Goal: Task Accomplishment & Management: Use online tool/utility

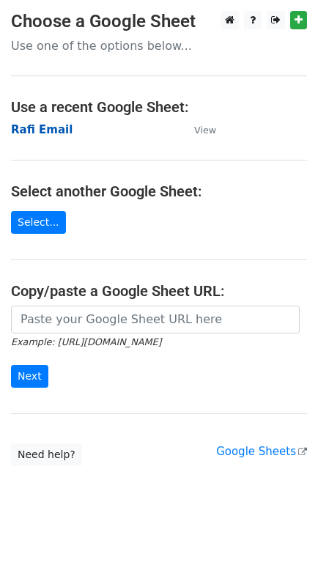
click at [44, 134] on strong "Rafi Email" at bounding box center [42, 129] width 62 height 13
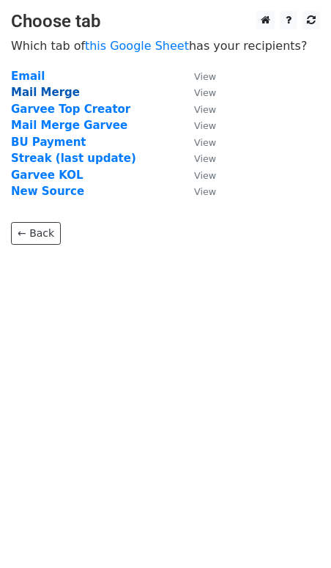
click at [51, 95] on strong "Mail Merge" at bounding box center [45, 92] width 69 height 13
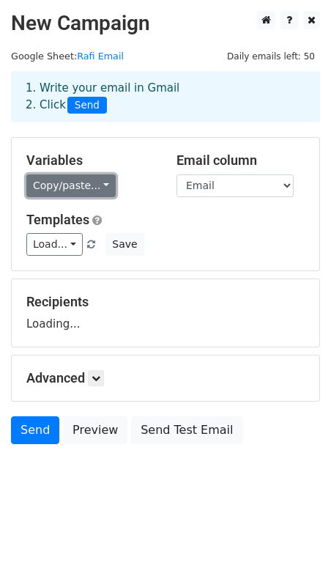
click at [95, 182] on link "Copy/paste..." at bounding box center [70, 185] width 89 height 23
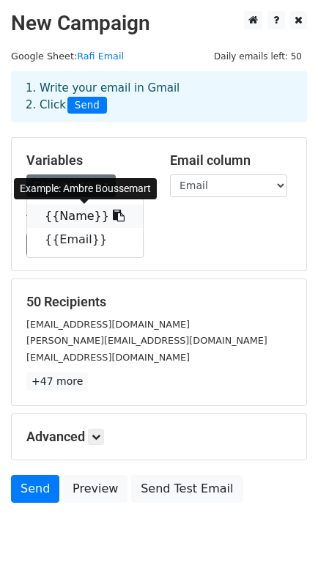
click at [91, 220] on link "{{Name}}" at bounding box center [85, 216] width 116 height 23
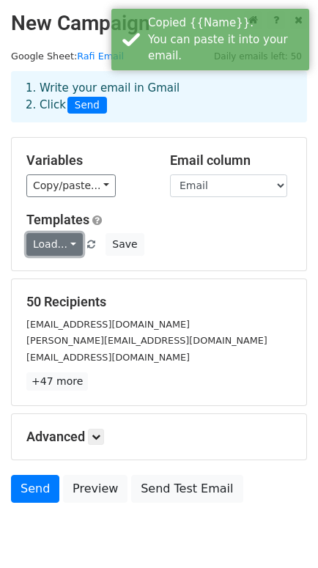
click at [43, 246] on link "Load..." at bounding box center [54, 244] width 56 height 23
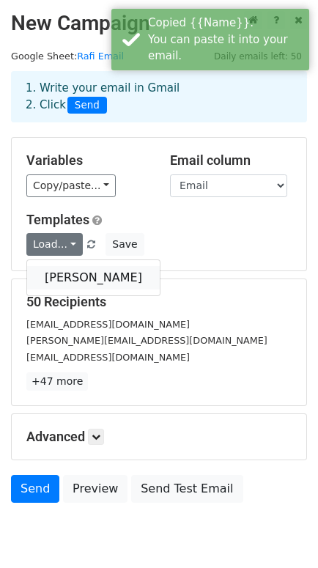
click at [55, 269] on link "[PERSON_NAME]" at bounding box center [93, 277] width 133 height 23
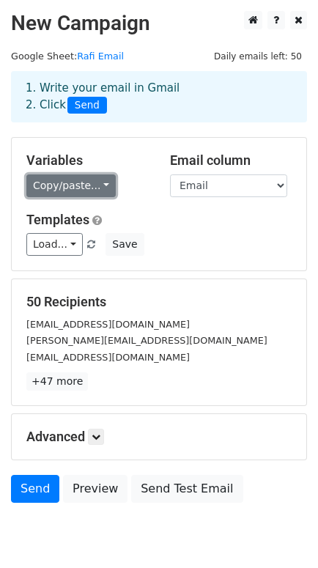
click at [55, 183] on link "Copy/paste..." at bounding box center [70, 185] width 89 height 23
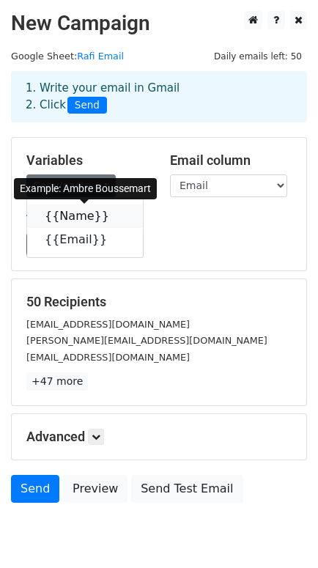
click at [57, 215] on link "{{Name}}" at bounding box center [85, 216] width 116 height 23
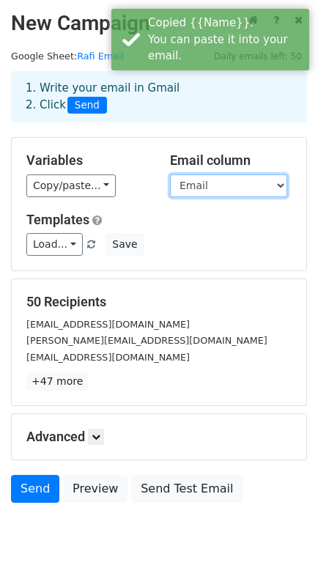
click at [204, 187] on select "Name Email" at bounding box center [228, 185] width 117 height 23
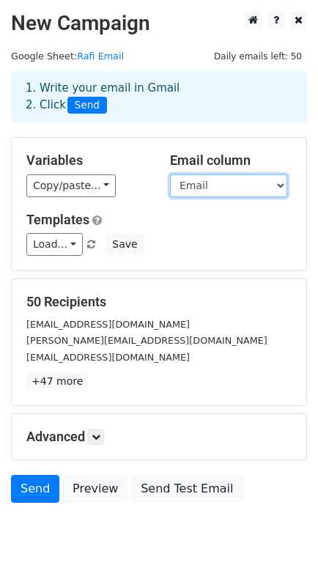
click at [170, 174] on select "Name Email" at bounding box center [228, 185] width 117 height 23
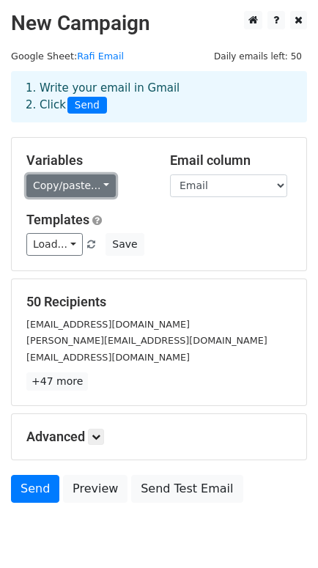
click at [95, 193] on link "Copy/paste..." at bounding box center [70, 185] width 89 height 23
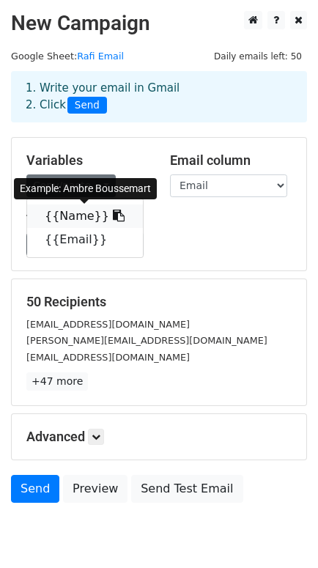
click at [89, 218] on link "{{Name}}" at bounding box center [85, 216] width 116 height 23
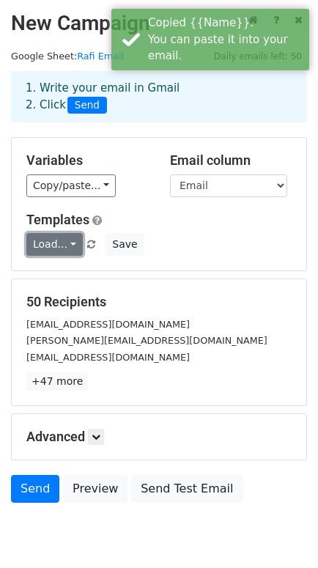
click at [62, 238] on link "Load..." at bounding box center [54, 244] width 56 height 23
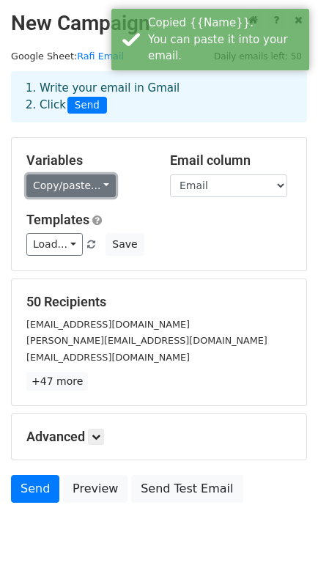
click at [79, 182] on link "Copy/paste..." at bounding box center [70, 185] width 89 height 23
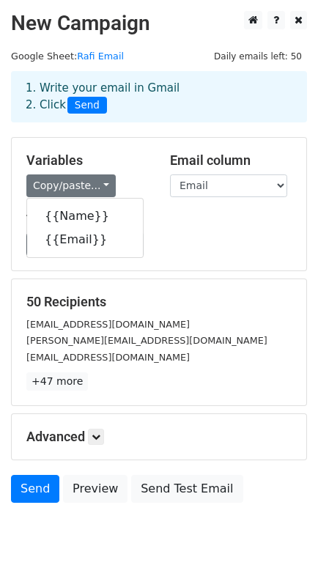
click at [210, 251] on div "Load... [PERSON_NAME] Save" at bounding box center [158, 244] width 287 height 23
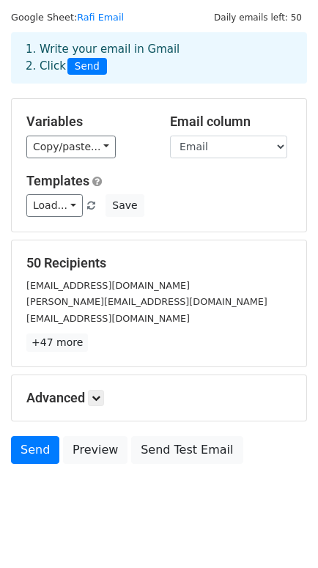
scroll to position [56, 0]
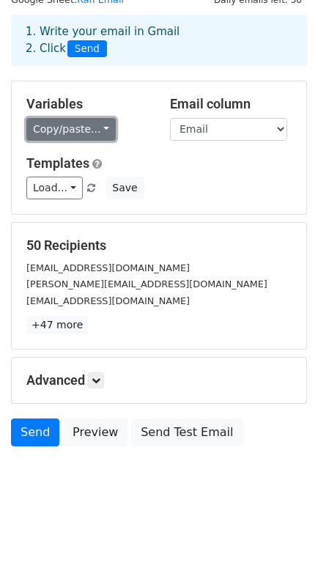
click at [84, 133] on link "Copy/paste..." at bounding box center [70, 129] width 89 height 23
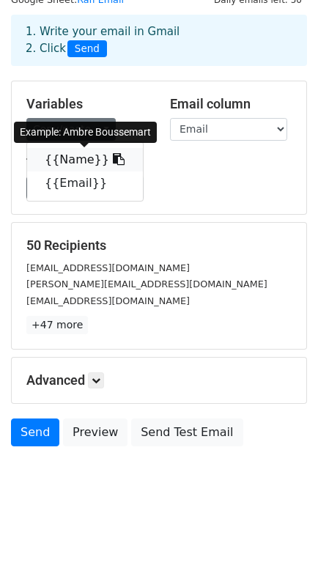
click at [113, 155] on icon at bounding box center [119, 159] width 12 height 12
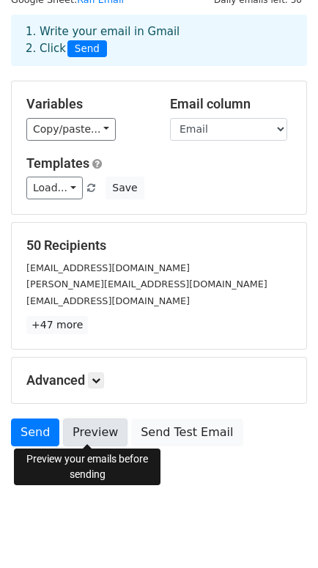
click at [69, 426] on link "Preview" at bounding box center [95, 433] width 65 height 28
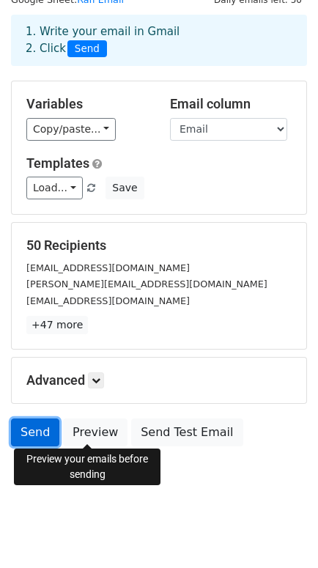
click at [30, 426] on link "Send" at bounding box center [35, 433] width 48 height 28
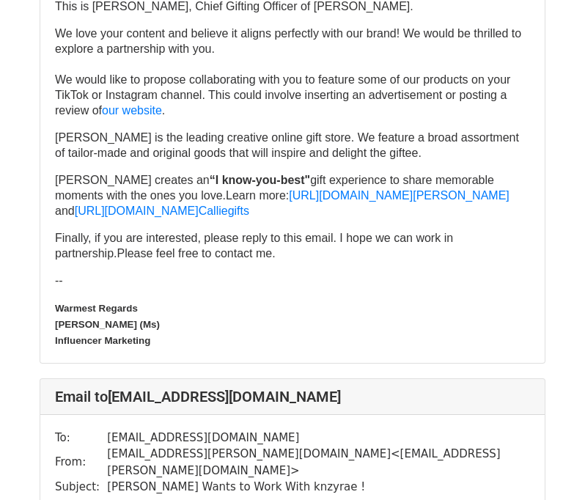
scroll to position [1026, 0]
